Goal: Task Accomplishment & Management: Manage account settings

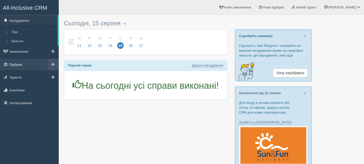
click at [18, 65] on link "Підбірки" at bounding box center [29, 64] width 59 height 11
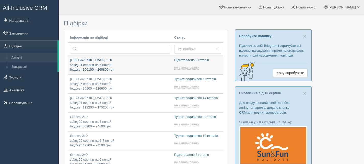
type input "[DATE] 11:50"
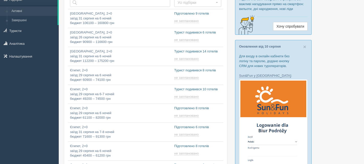
scroll to position [51, 0]
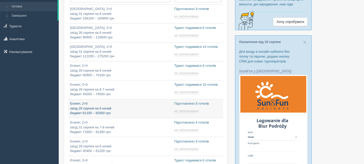
type input "[DATE] 18:25"
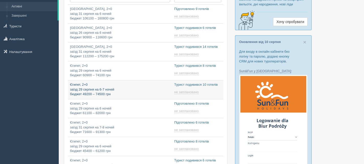
type input "2025-08-15 9:15"
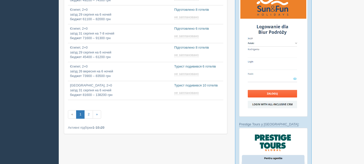
scroll to position [128, 0]
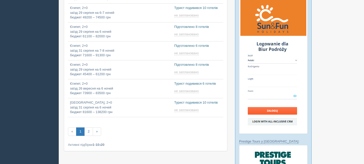
type input "2025-08-15 10:40"
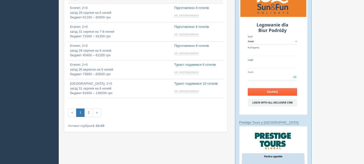
scroll to position [153, 0]
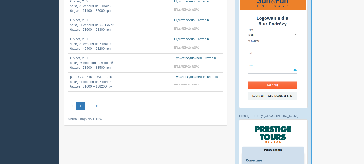
type input "2025-08-15 10:05"
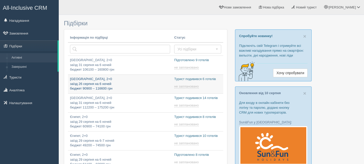
scroll to position [26, 0]
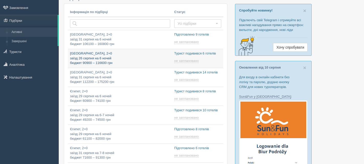
type input "2025-08-15 9:25"
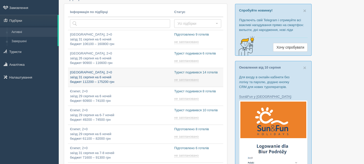
type input "2025-08-15 11:40"
click at [138, 78] on p "Туреччина, 2+0 заїзд 31 серпня на 6 ночей бюджет 112200 – 175200 грн" at bounding box center [120, 77] width 100 height 14
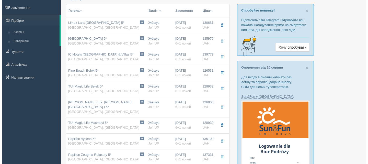
scroll to position [26, 0]
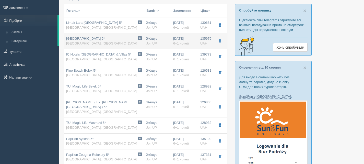
click at [88, 39] on span "Baia Lara Hotel 5*" at bounding box center [85, 39] width 39 height 4
type input "Baia Lara Hotel 5*"
type input "Туреччина"
type input "Lara"
type input "135976.00"
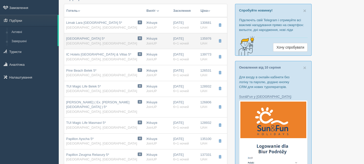
type input "Же́шув"
type input "23:00"
type input "6+1"
type input "Economy Room"
type input "Ultra AI"
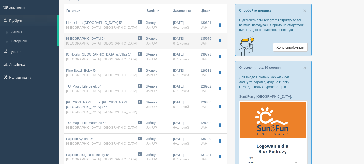
type input "JoinUP"
type input "https://agent-content.joinup.ua/hotel/baia-lara-hotel/"
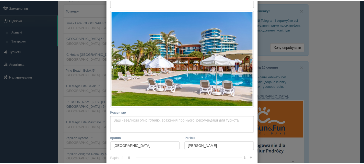
scroll to position [0, 0]
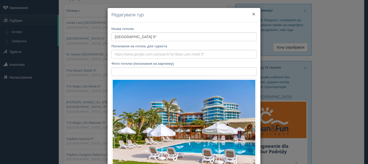
click at [253, 15] on button "×" at bounding box center [253, 13] width 3 height 5
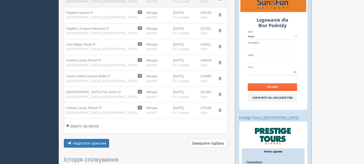
scroll to position [153, 0]
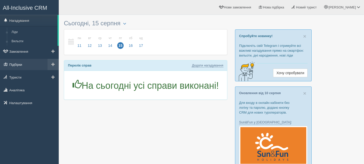
click at [18, 63] on link "Підбірки" at bounding box center [29, 64] width 59 height 11
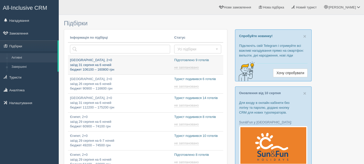
type input "[DATE] 11:50"
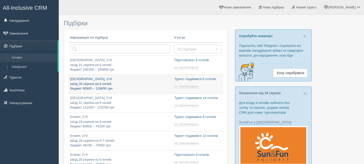
type input "[DATE] 11:50"
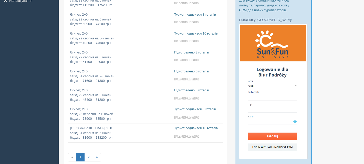
type input "[DATE] 15:25"
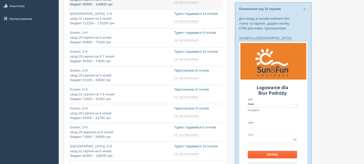
scroll to position [77, 0]
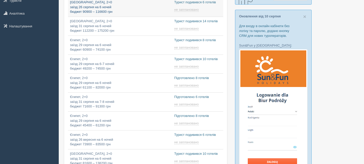
type input "[DATE] 18:25"
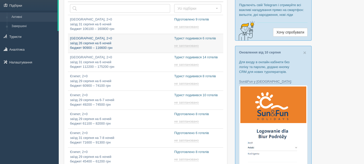
scroll to position [0, 0]
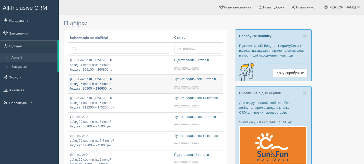
click at [137, 83] on p "[GEOGRAPHIC_DATA], 2+0 заїзд 26 серпня на 6 ночей бюджет 90900 – 116600 грн" at bounding box center [120, 84] width 100 height 14
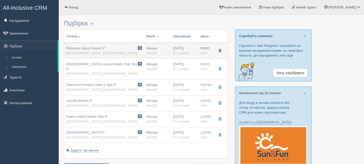
click at [220, 50] on span "button" at bounding box center [219, 50] width 3 height 3
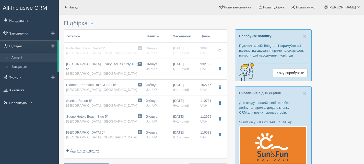
click at [20, 56] on link "Активні" at bounding box center [33, 57] width 48 height 9
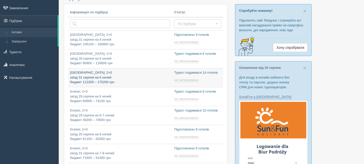
type input "[DATE] 11:40"
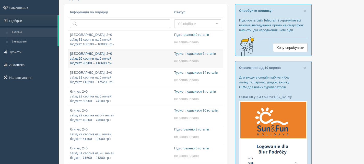
scroll to position [26, 0]
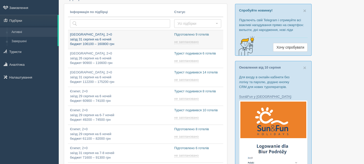
click at [117, 39] on p "Туреччина, 2+0 заїзд 31 серпня на 6 ночей бюджет 106100 – 160800 грн" at bounding box center [120, 39] width 100 height 14
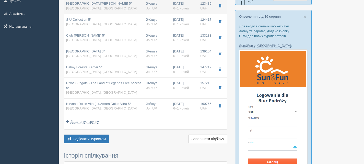
scroll to position [77, 0]
